Goal: Task Accomplishment & Management: Complete application form

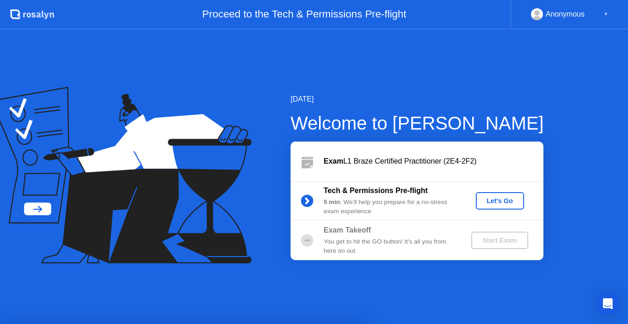
click at [505, 198] on div "Let's Go" at bounding box center [500, 200] width 41 height 7
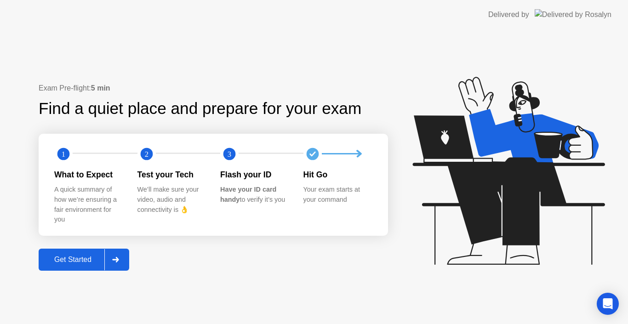
click at [115, 265] on div at bounding box center [115, 259] width 22 height 21
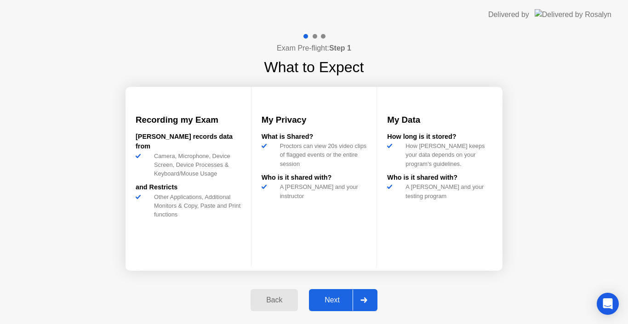
click at [362, 298] on icon at bounding box center [364, 301] width 7 height 6
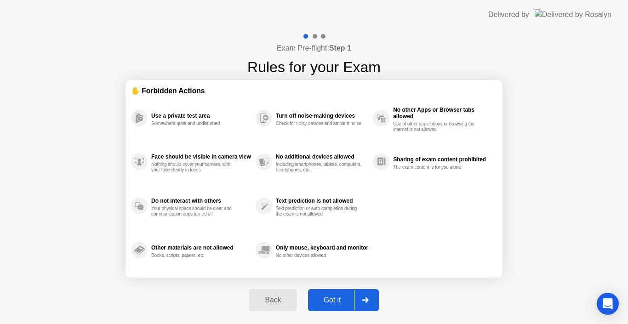
click at [368, 299] on icon at bounding box center [365, 301] width 6 height 6
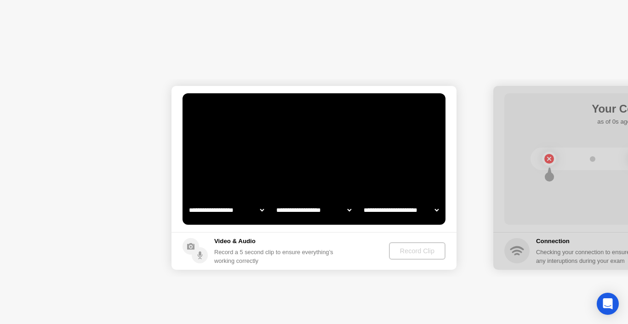
select select "**********"
select select "*******"
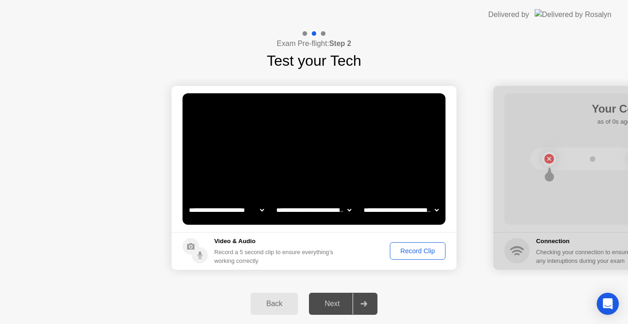
click at [420, 251] on div "Record Clip" at bounding box center [417, 250] width 49 height 7
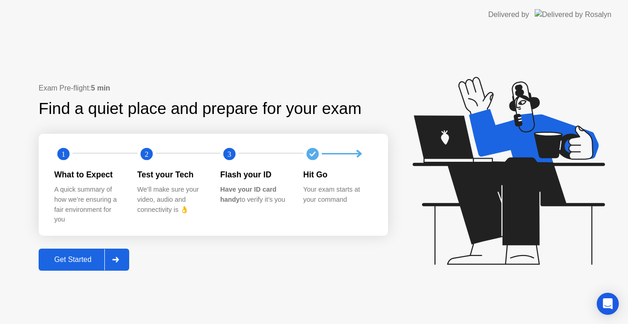
click at [121, 261] on div at bounding box center [115, 259] width 22 height 21
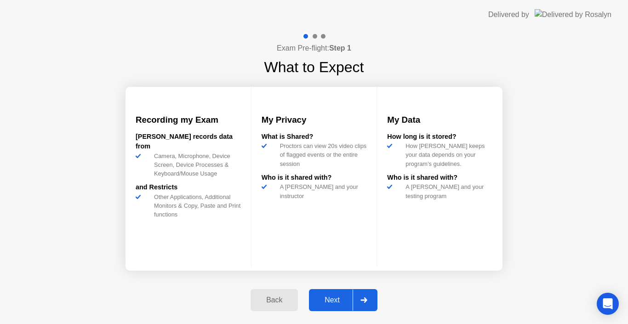
click at [362, 300] on icon at bounding box center [364, 301] width 6 height 6
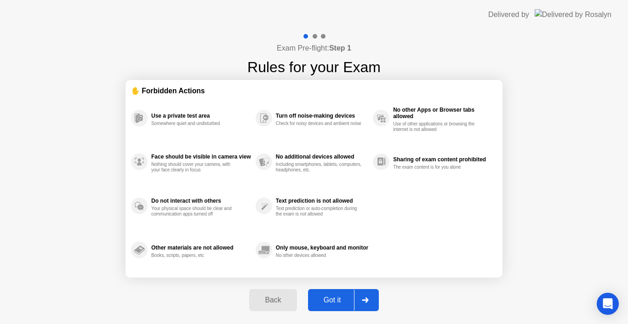
click at [364, 303] on div at bounding box center [365, 300] width 22 height 21
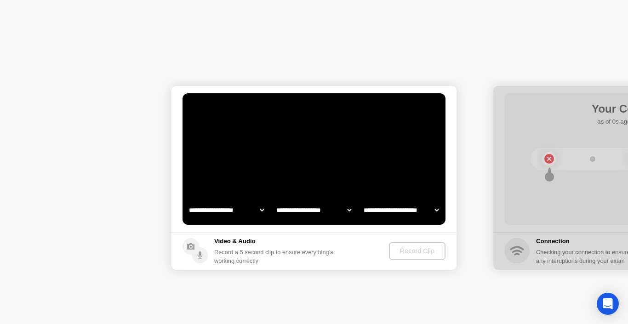
select select "**********"
select select "*******"
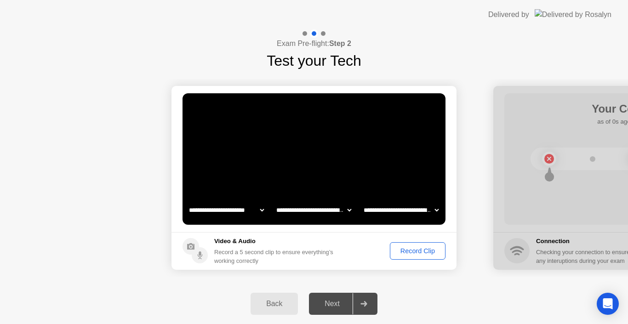
click at [416, 250] on div "Record Clip" at bounding box center [417, 250] width 49 height 7
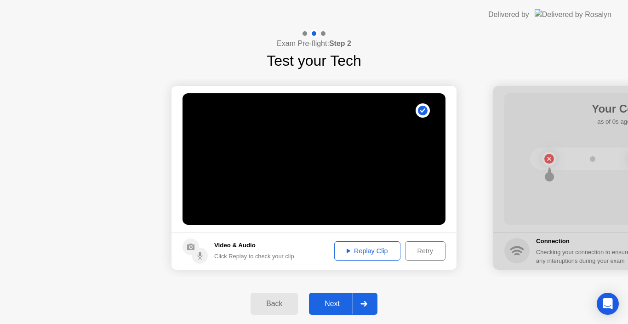
click at [362, 304] on icon at bounding box center [364, 304] width 6 height 6
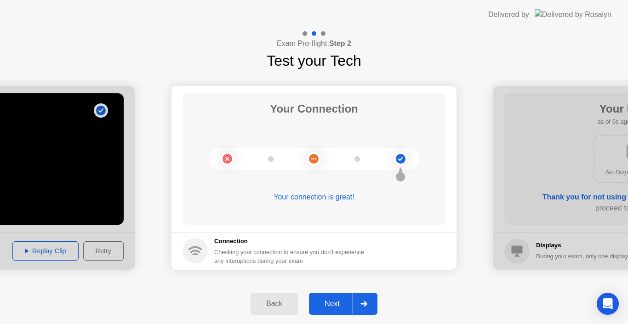
click at [368, 304] on icon at bounding box center [364, 304] width 7 height 6
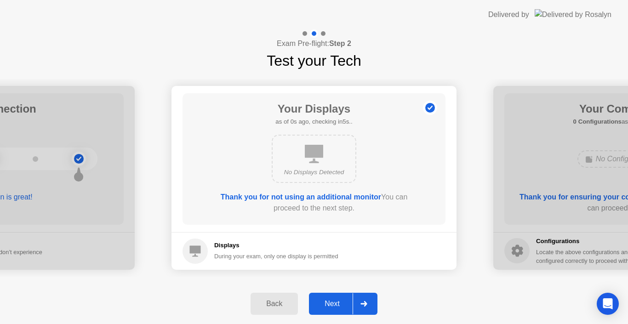
click at [371, 305] on div at bounding box center [364, 303] width 22 height 21
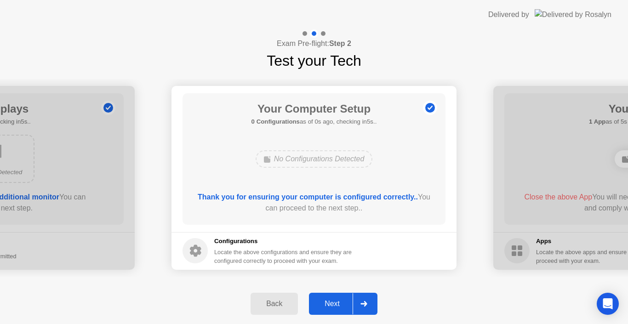
click at [363, 305] on icon at bounding box center [364, 304] width 7 height 6
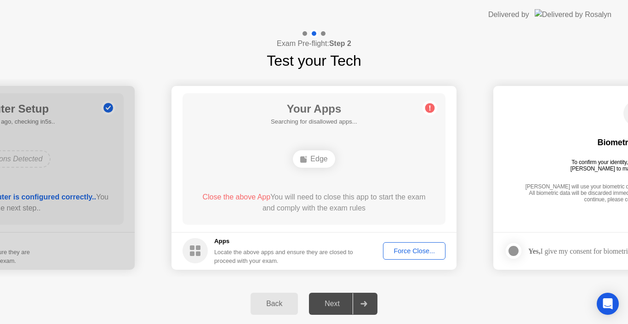
click at [410, 250] on div "Force Close..." at bounding box center [414, 250] width 56 height 7
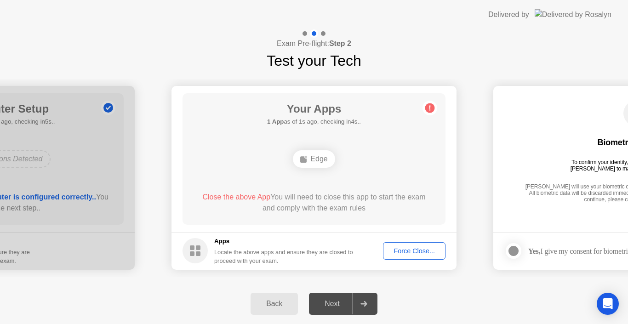
click at [413, 250] on div "Force Close..." at bounding box center [414, 250] width 56 height 7
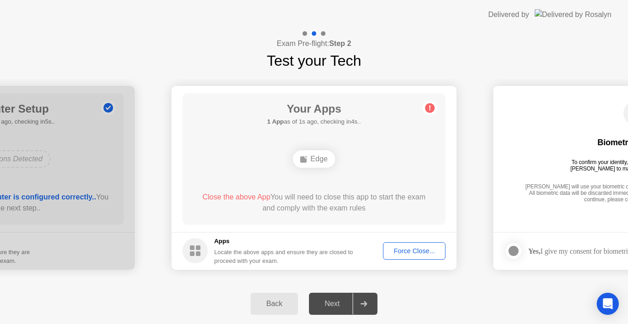
click at [414, 253] on div "Force Close..." at bounding box center [414, 250] width 56 height 7
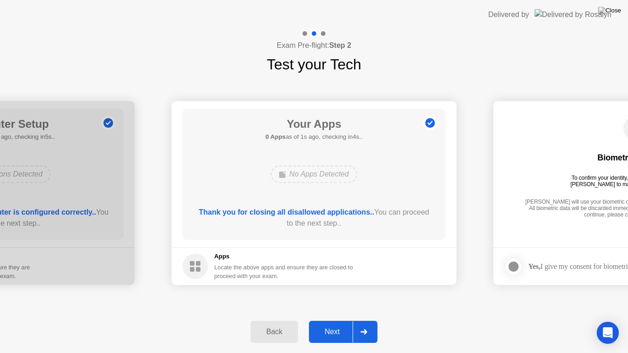
click at [365, 324] on icon at bounding box center [364, 332] width 6 height 6
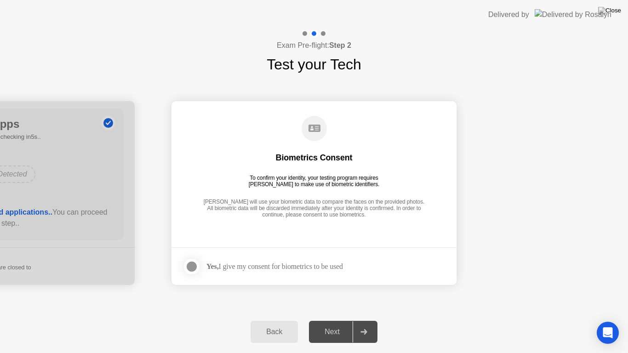
click at [190, 269] on div at bounding box center [191, 266] width 11 height 11
click at [359, 324] on div at bounding box center [364, 332] width 22 height 21
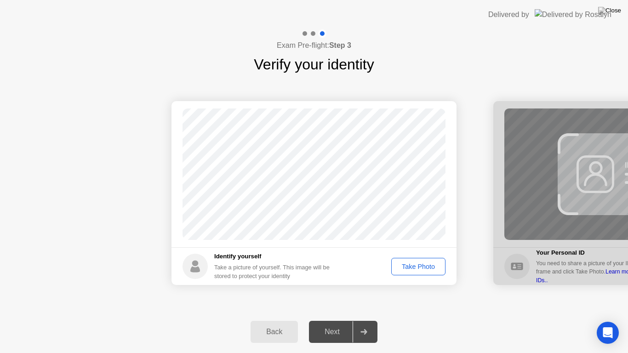
click at [432, 268] on div "Take Photo" at bounding box center [419, 266] width 48 height 7
click at [370, 324] on div at bounding box center [364, 332] width 22 height 21
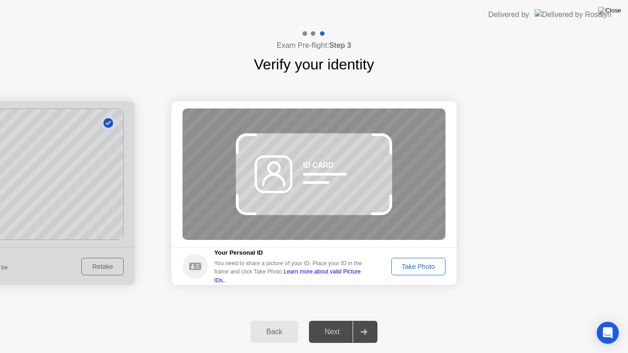
click at [413, 267] on div "Take Photo" at bounding box center [419, 266] width 48 height 7
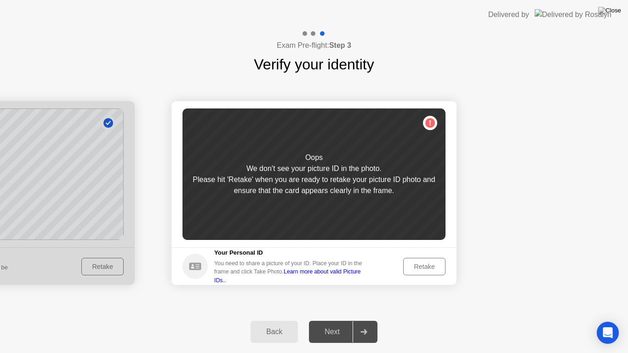
click at [420, 264] on div "Retake" at bounding box center [425, 266] width 36 height 7
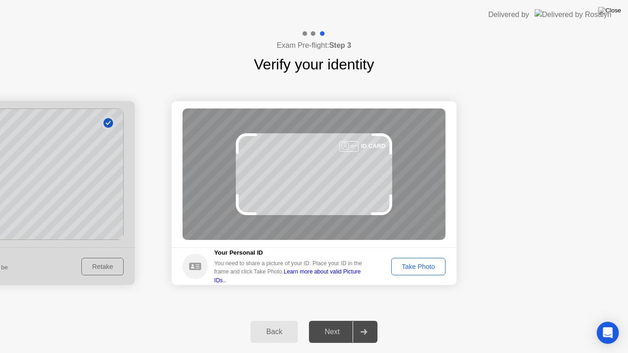
click at [420, 265] on div "Take Photo" at bounding box center [419, 266] width 48 height 7
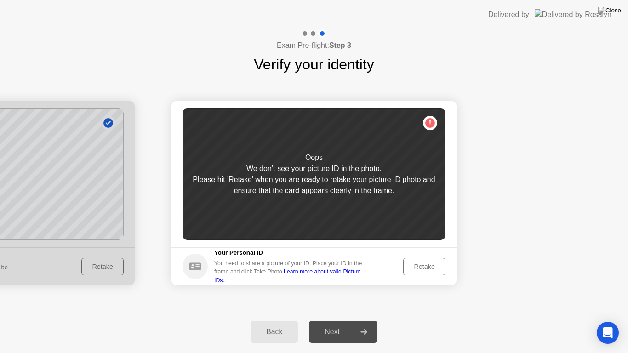
click at [424, 267] on div "Retake" at bounding box center [425, 266] width 36 height 7
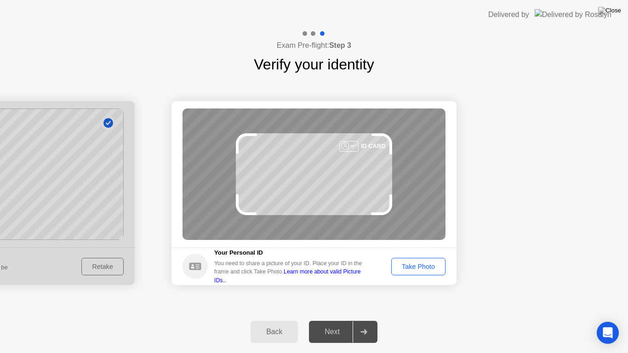
click at [431, 264] on div "Take Photo" at bounding box center [419, 266] width 48 height 7
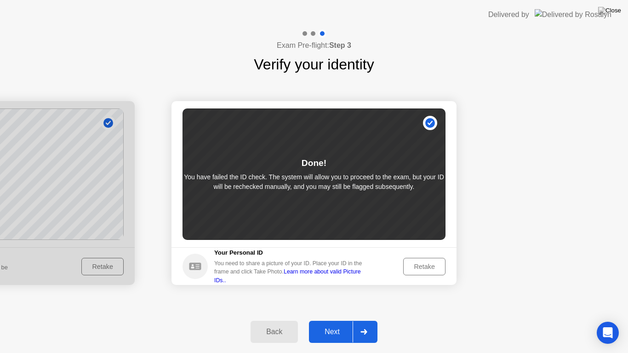
click at [368, 324] on div at bounding box center [364, 332] width 22 height 21
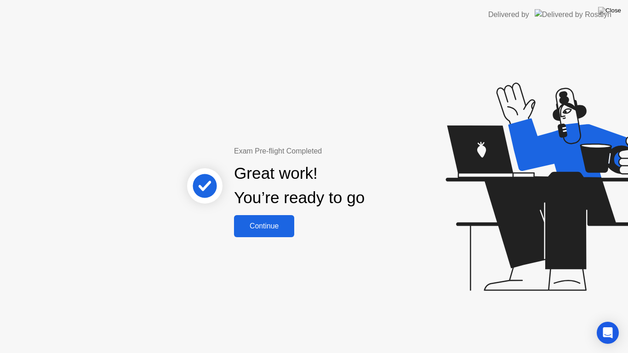
click at [259, 227] on div "Continue" at bounding box center [264, 226] width 55 height 8
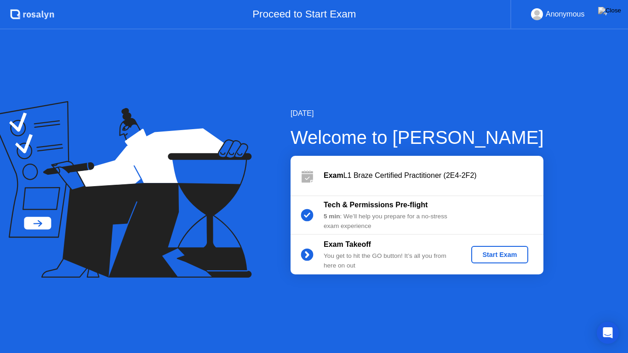
click at [496, 255] on div "Start Exam" at bounding box center [499, 254] width 49 height 7
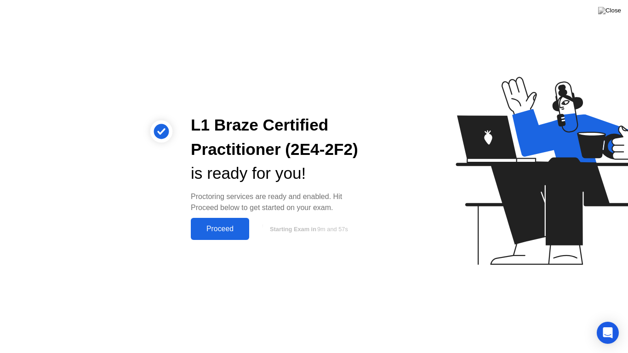
click at [217, 228] on div "Proceed" at bounding box center [220, 229] width 53 height 8
